Goal: Information Seeking & Learning: Learn about a topic

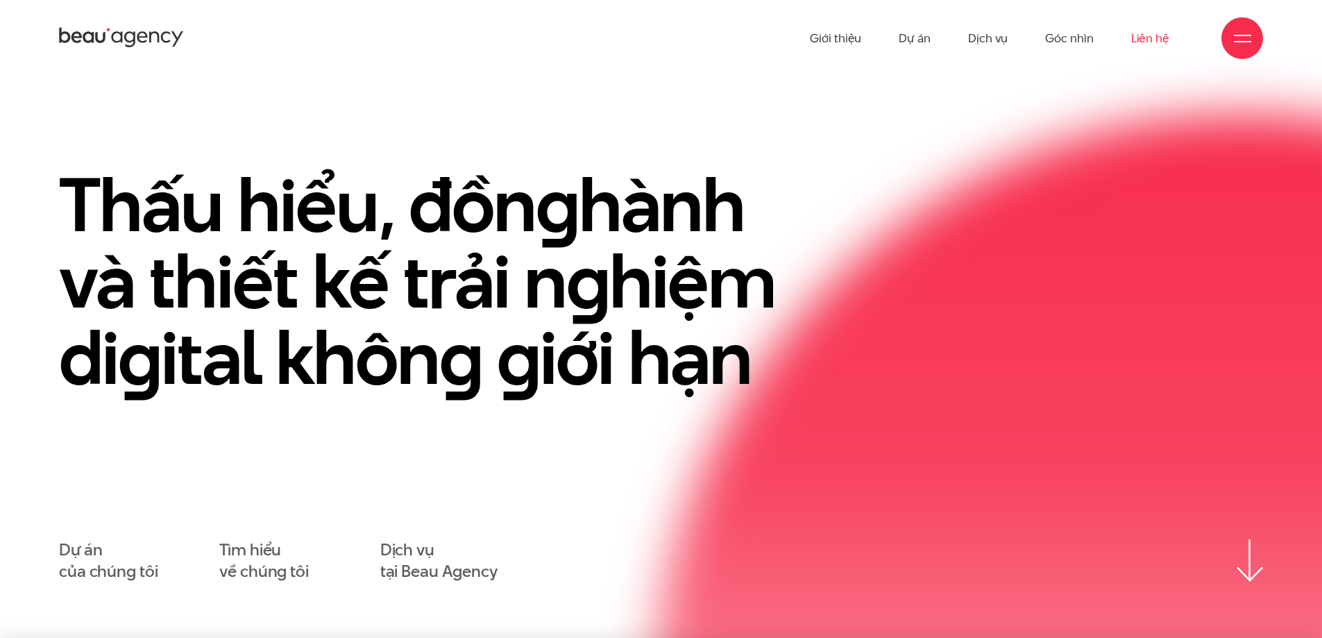
click at [1145, 38] on link "Liên hệ" at bounding box center [1150, 38] width 38 height 76
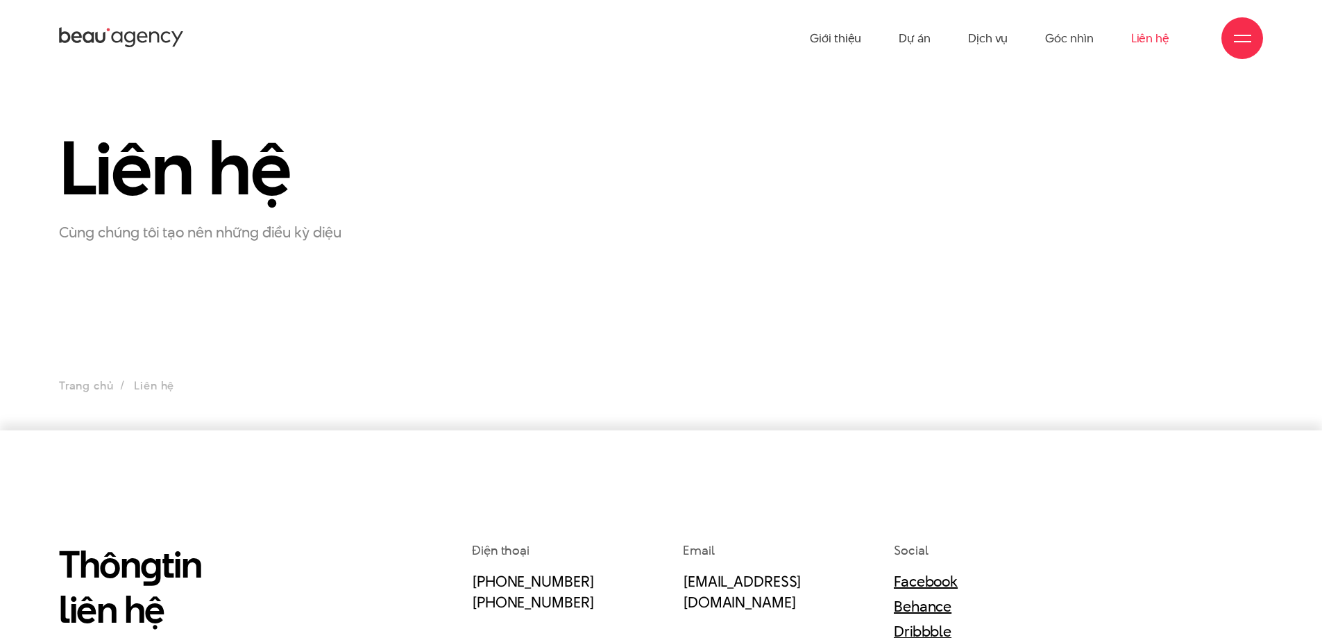
click at [1145, 40] on link "Liên hệ" at bounding box center [1150, 38] width 38 height 76
click at [1002, 40] on link "Dịch vụ" at bounding box center [988, 38] width 40 height 76
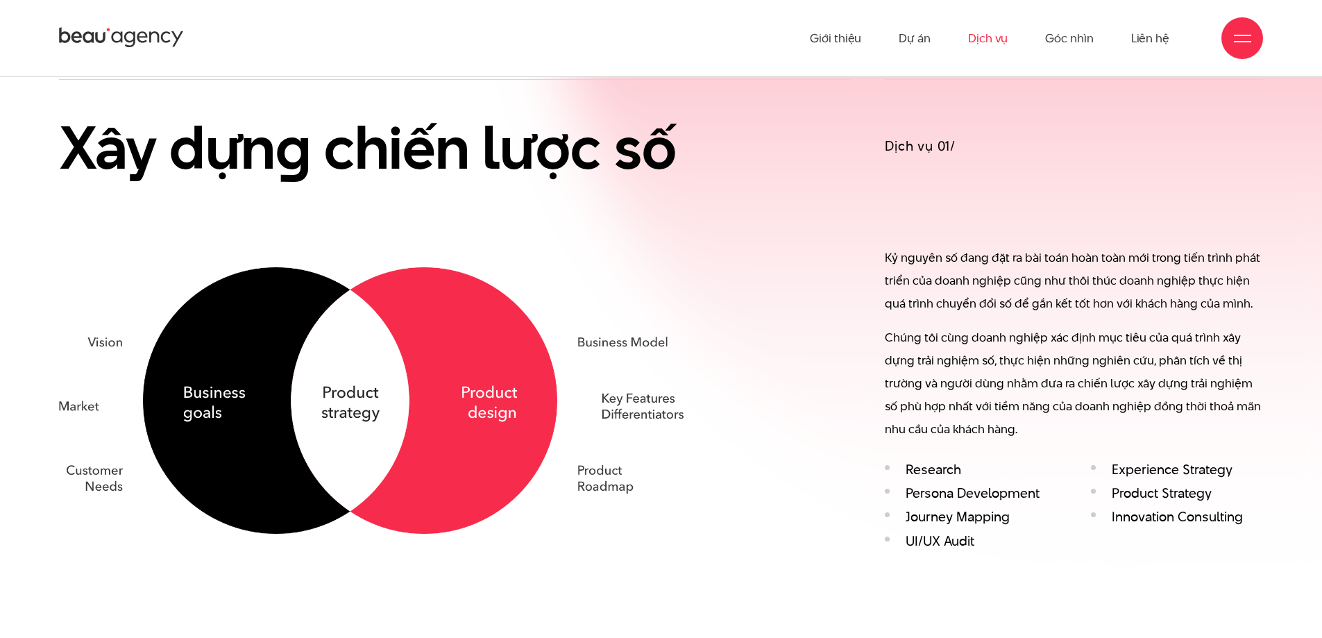
scroll to position [1110, 0]
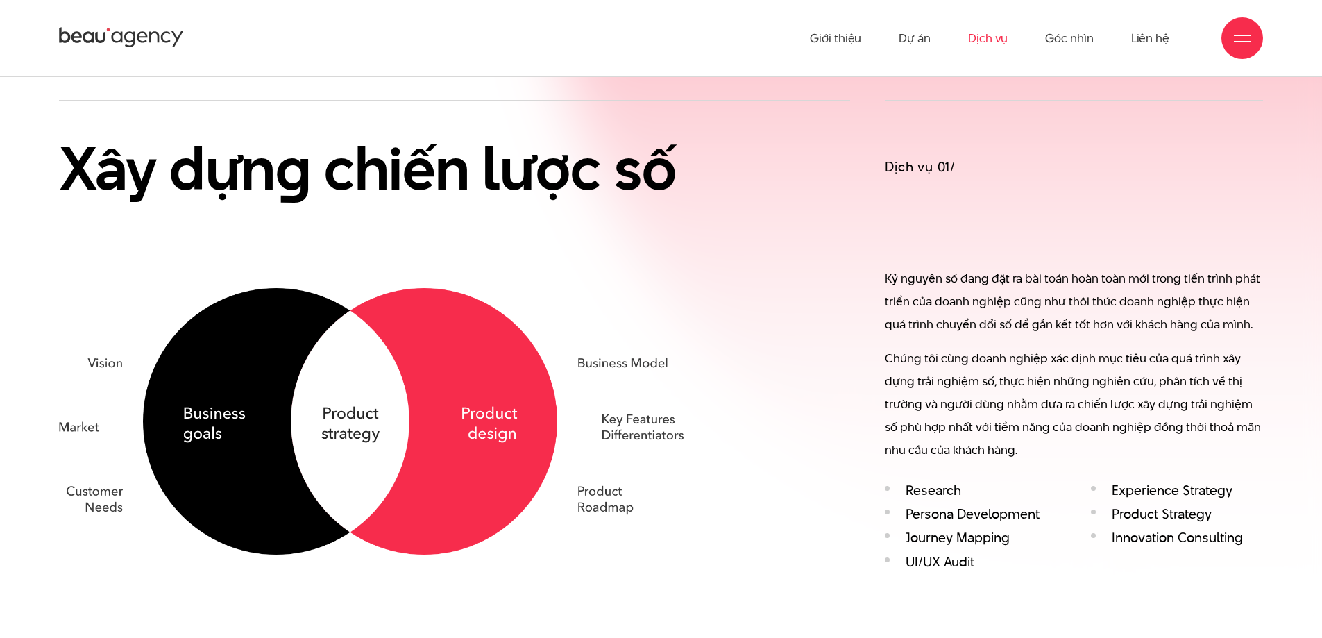
click at [930, 167] on h3 "Dịch vụ 01/" at bounding box center [1074, 166] width 378 height 19
click at [951, 507] on li "Persona Development" at bounding box center [970, 514] width 171 height 16
click at [513, 180] on h2 "Xây dựn g chiến lược số" at bounding box center [371, 168] width 624 height 66
click at [448, 483] on img at bounding box center [371, 421] width 624 height 266
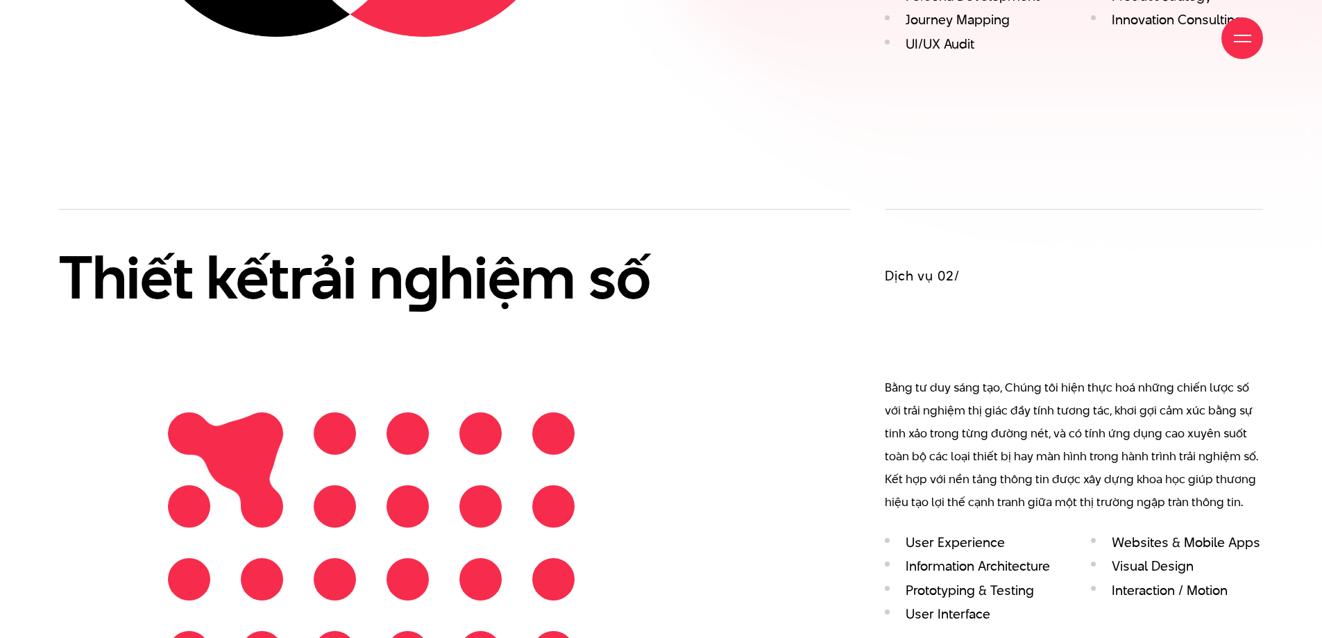
scroll to position [1804, 0]
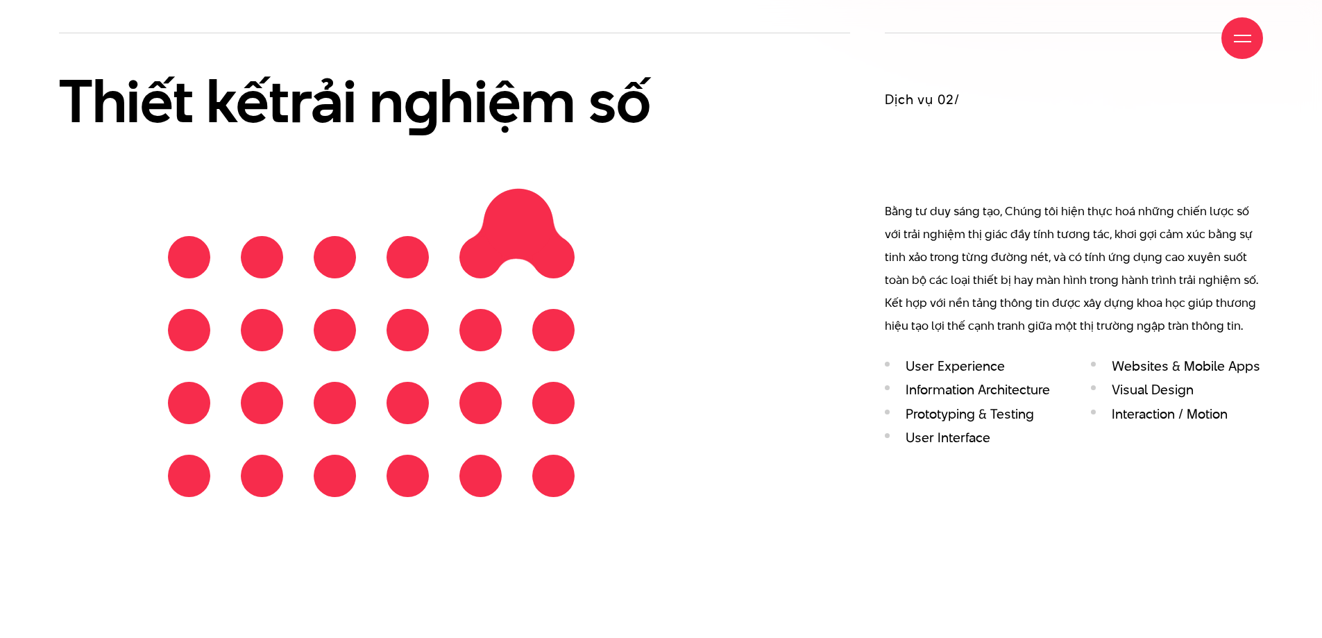
click at [518, 223] on div at bounding box center [371, 366] width 437 height 291
click at [562, 104] on h2 "Thiết kế trải n g hiệm số" at bounding box center [371, 101] width 624 height 66
click at [957, 274] on p "Bằng tư duy sáng tạo, Chúng tôi hiện thực hoá những chiến lược số với trải nghi…" at bounding box center [1074, 268] width 378 height 137
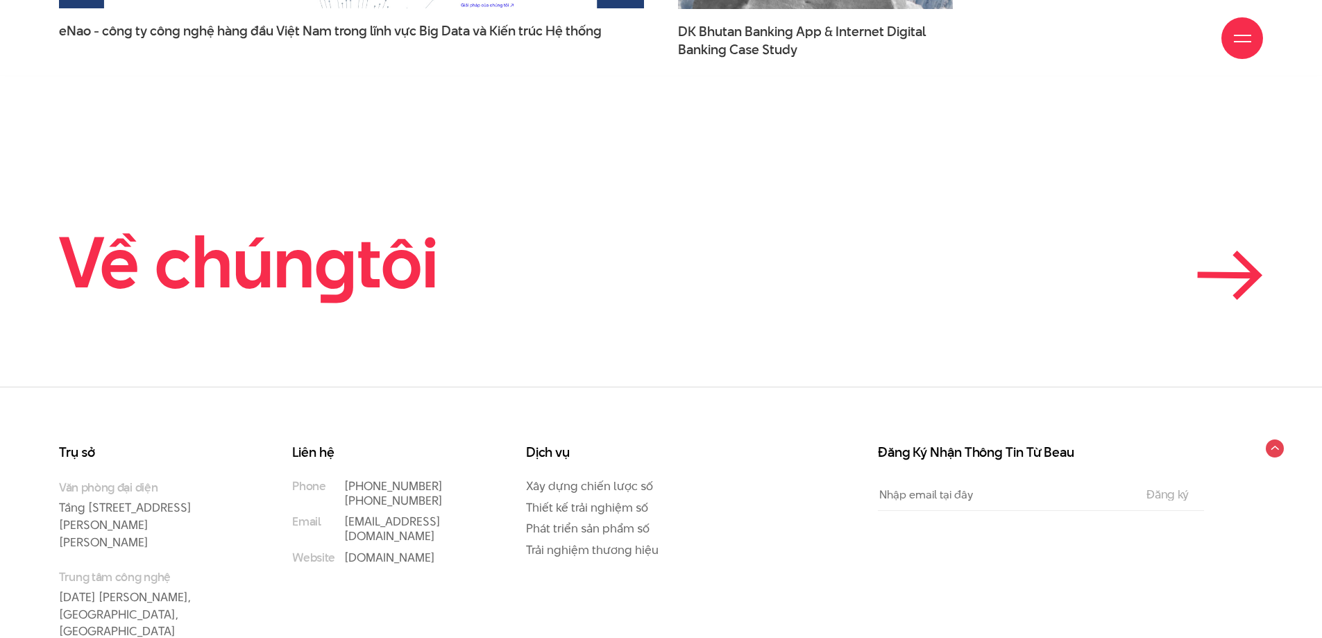
scroll to position [4853, 0]
